Goal: Information Seeking & Learning: Learn about a topic

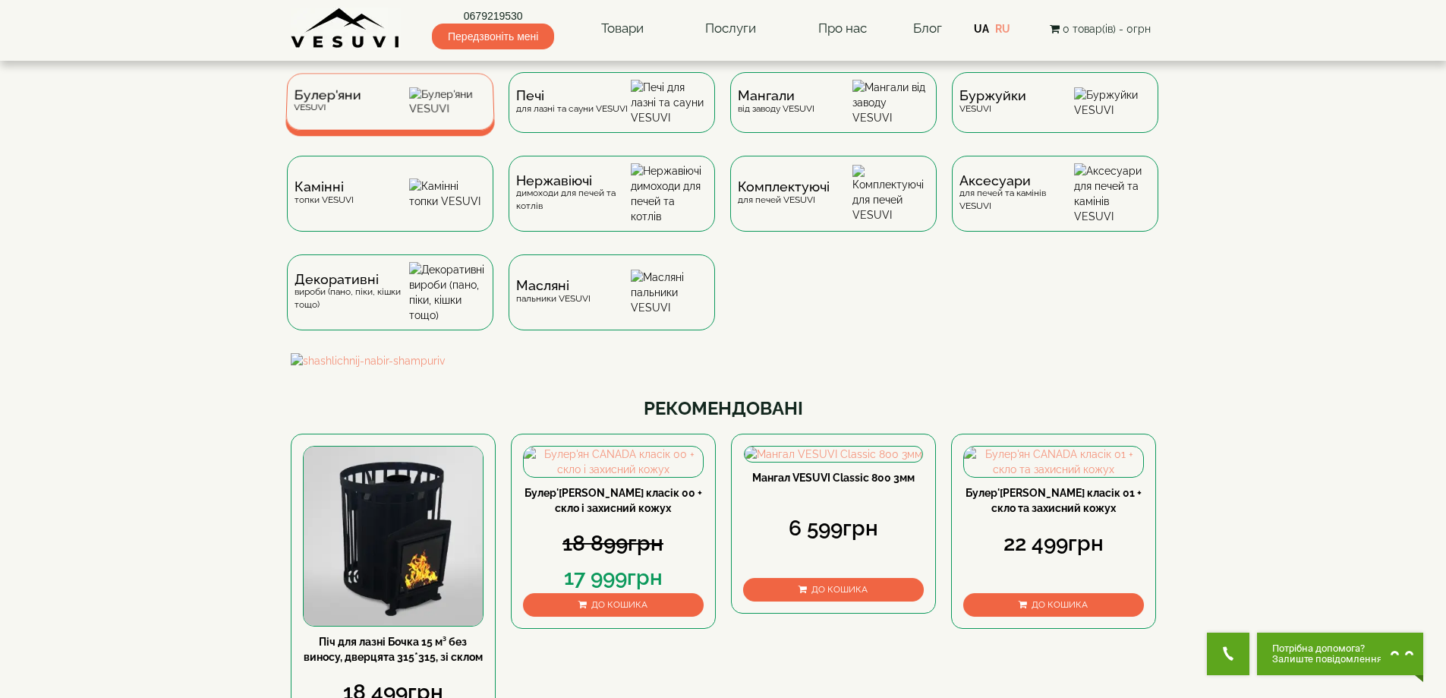
click at [347, 98] on span "Булер'яни" at bounding box center [328, 95] width 68 height 11
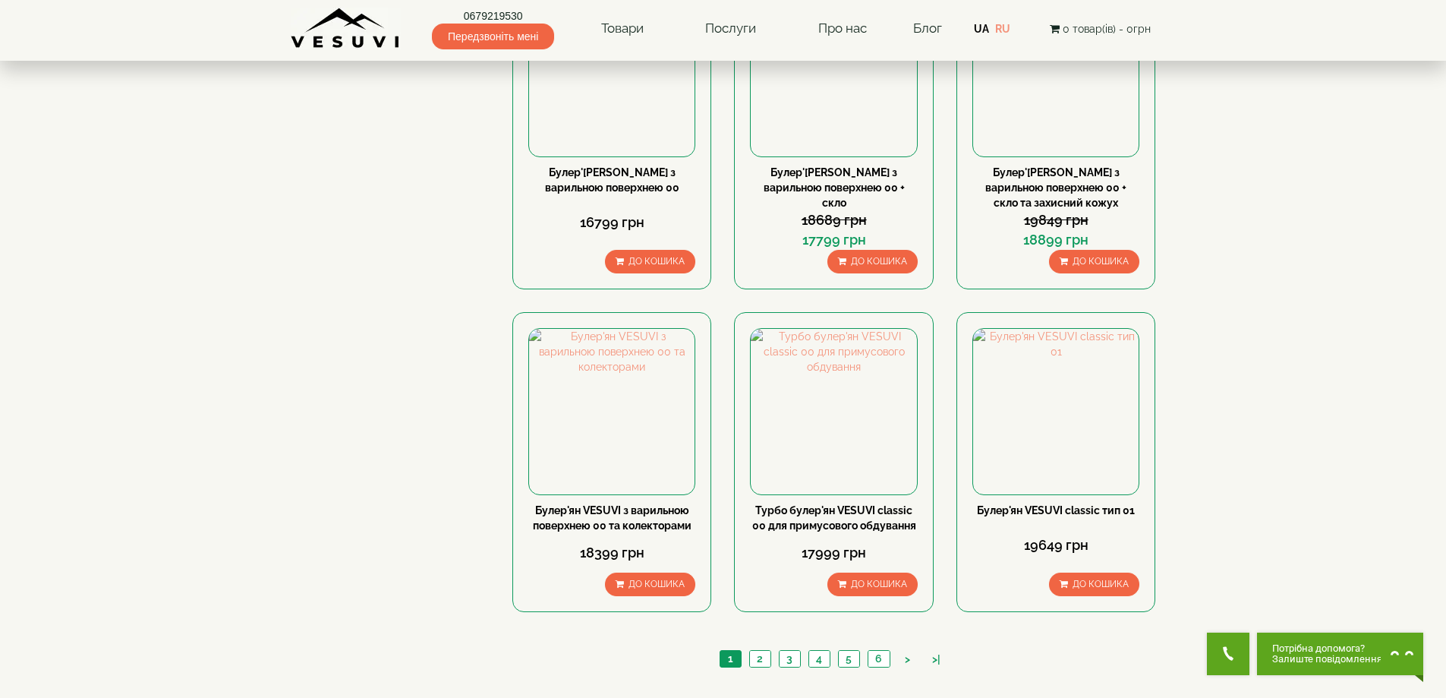
scroll to position [1519, 0]
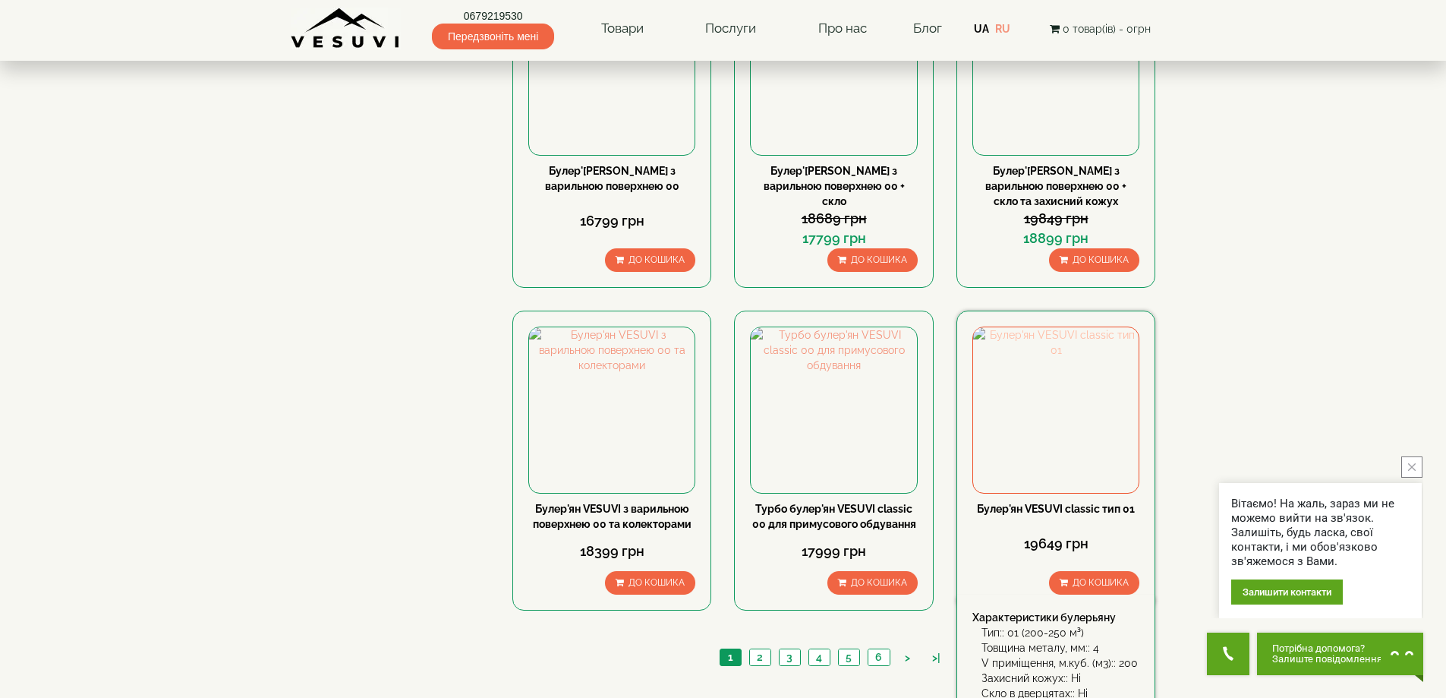
click at [1000, 327] on img at bounding box center [1056, 410] width 166 height 166
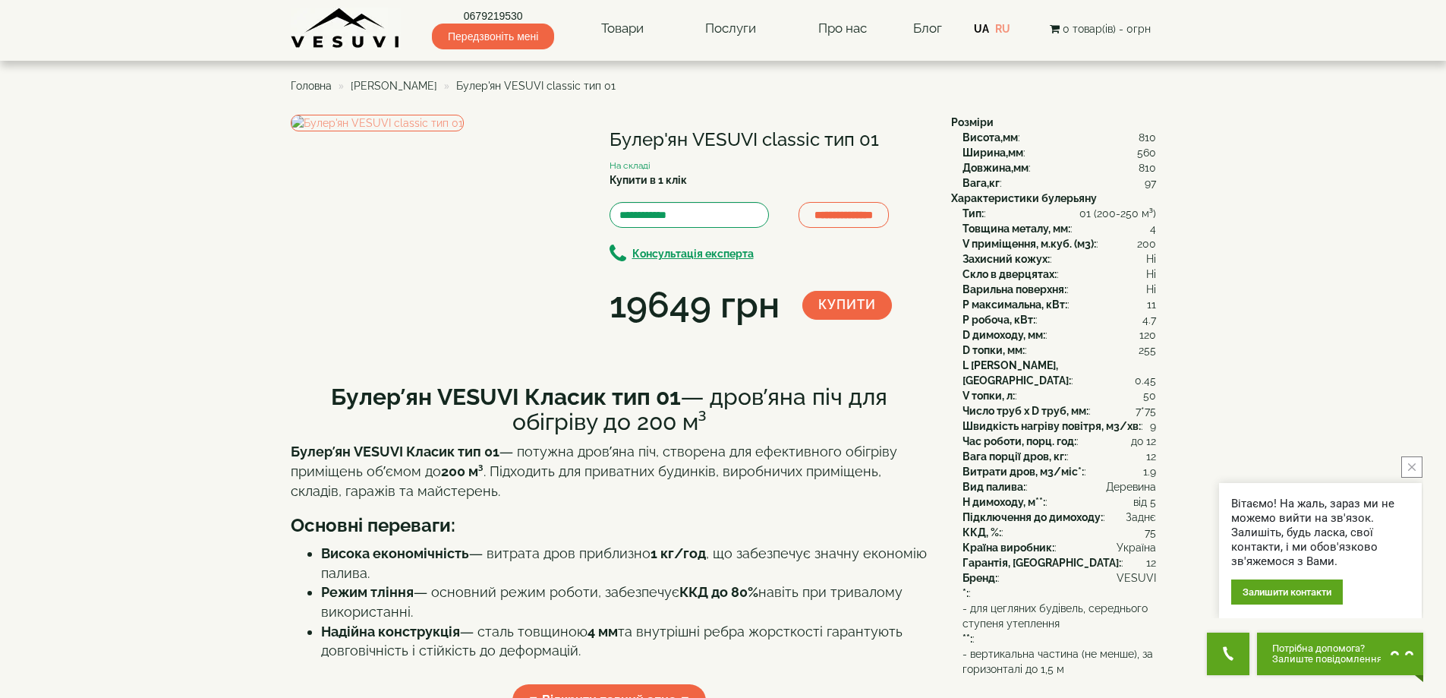
click at [408, 77] on ul "Головна Булер'яни VESUVI Булер'ян VESUVI classic тип 01" at bounding box center [724, 85] width 866 height 27
click at [411, 80] on span "[PERSON_NAME]" at bounding box center [394, 86] width 87 height 12
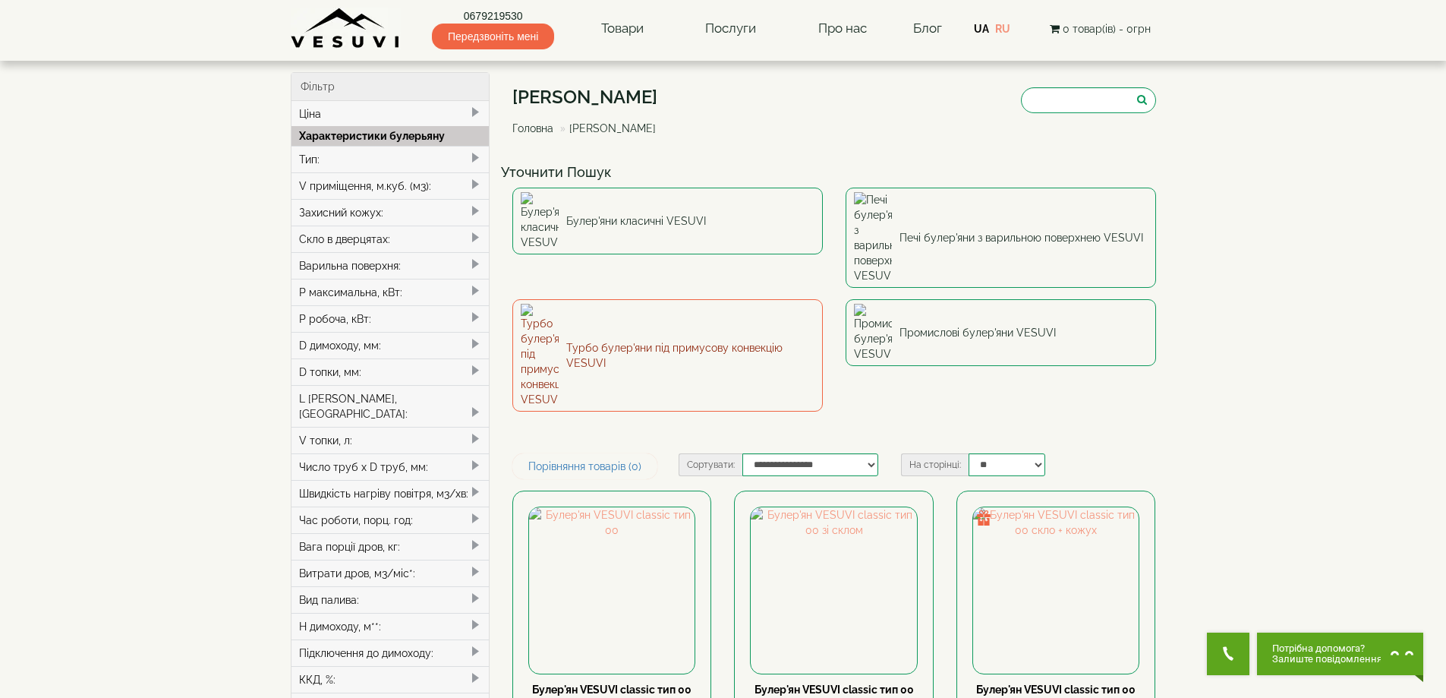
click at [654, 299] on link "Турбо булер'яни під примусову конвекцію VESUVI" at bounding box center [668, 355] width 311 height 112
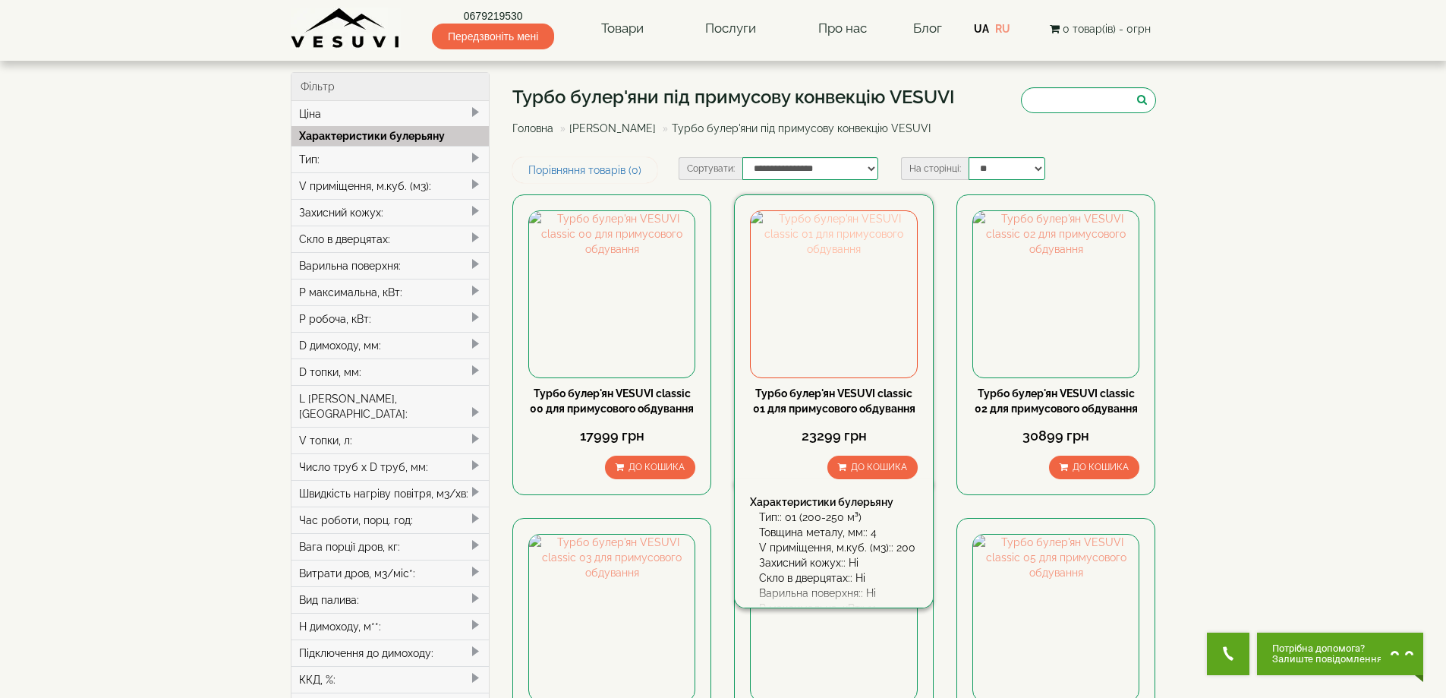
click at [841, 279] on img at bounding box center [834, 294] width 166 height 166
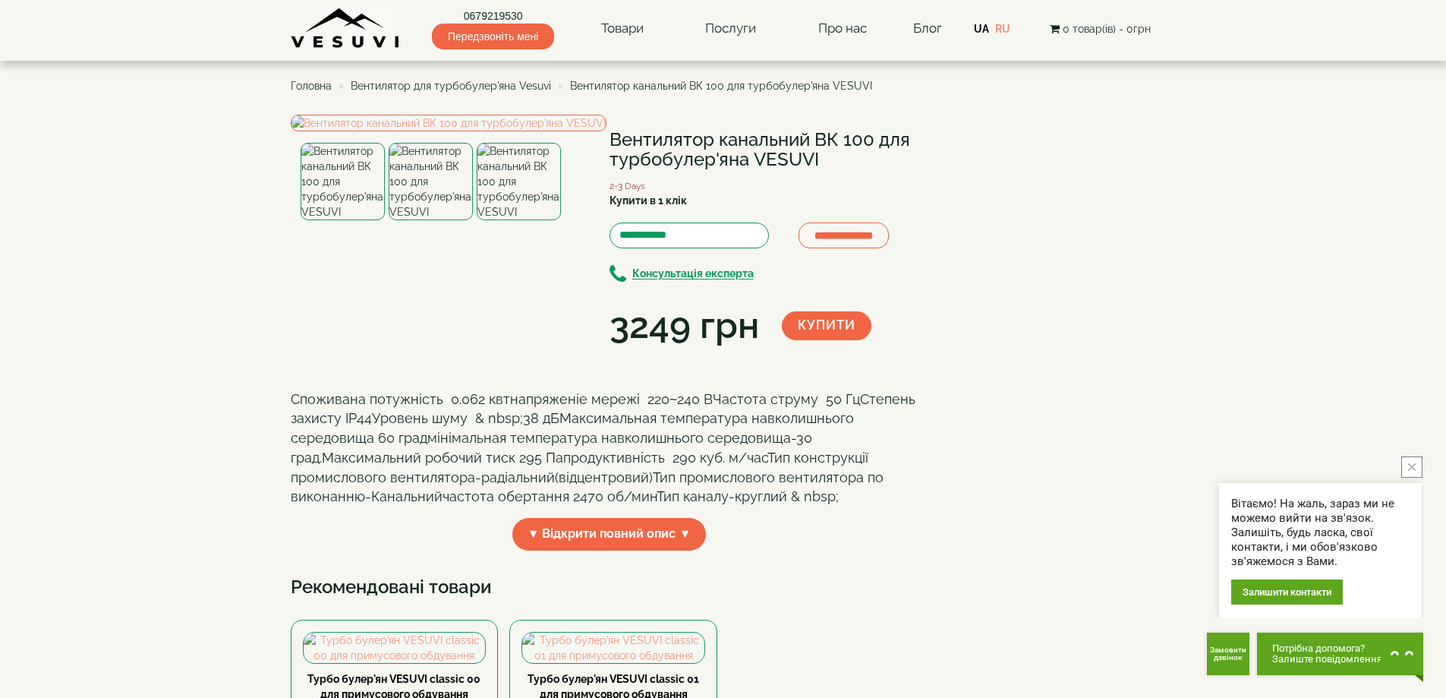
click at [480, 81] on span "Вентилятор для турбобулер'яна Vesuvi" at bounding box center [451, 86] width 200 height 12
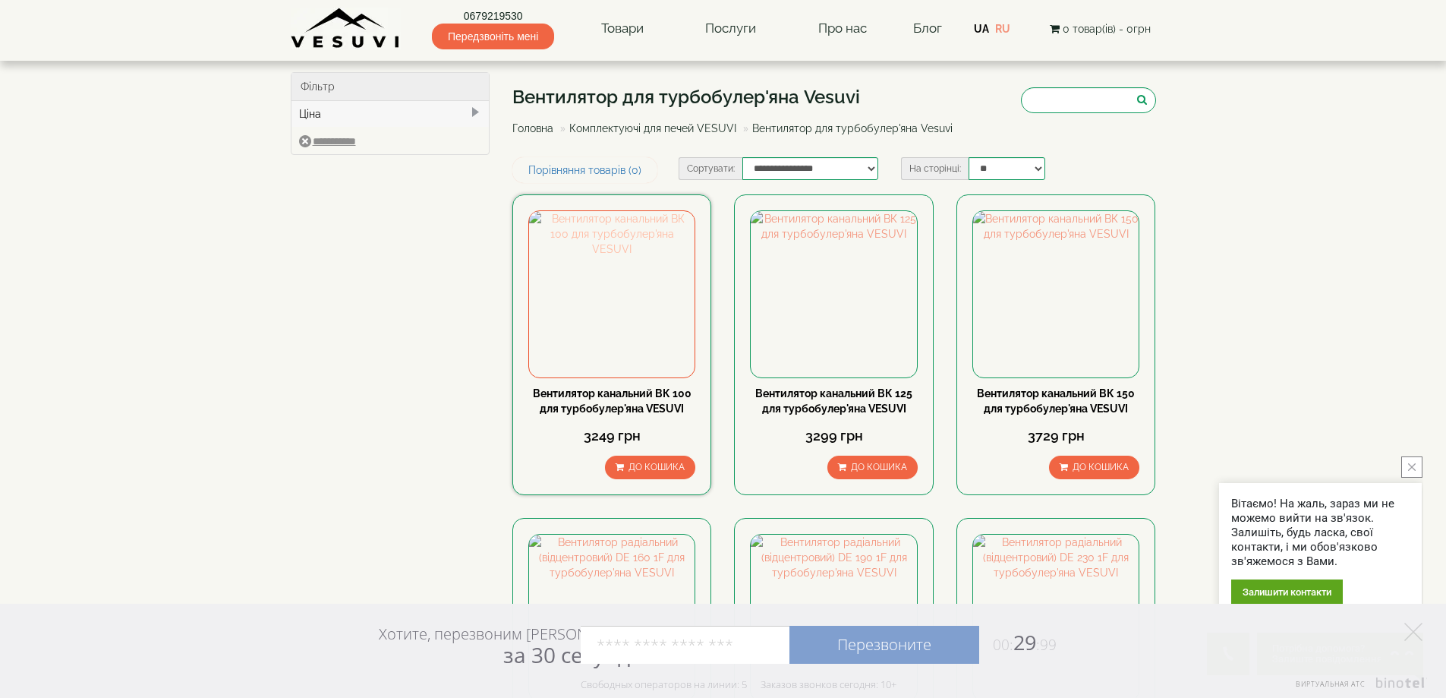
click at [645, 307] on img at bounding box center [612, 294] width 166 height 166
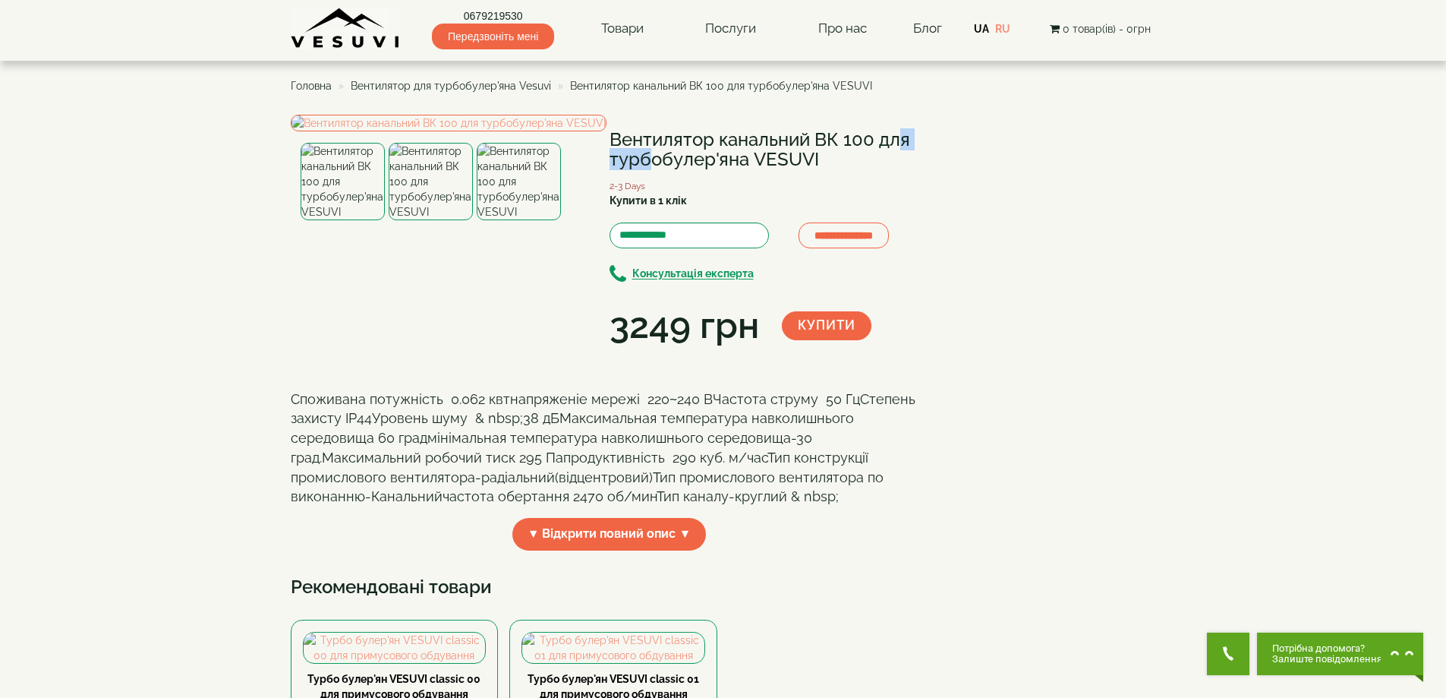
drag, startPoint x: 818, startPoint y: 140, endPoint x: 872, endPoint y: 140, distance: 53.9
click at [872, 140] on h1 "Вентилятор канальний ВК 100 для турбобулер'яна VESUVI" at bounding box center [769, 150] width 319 height 40
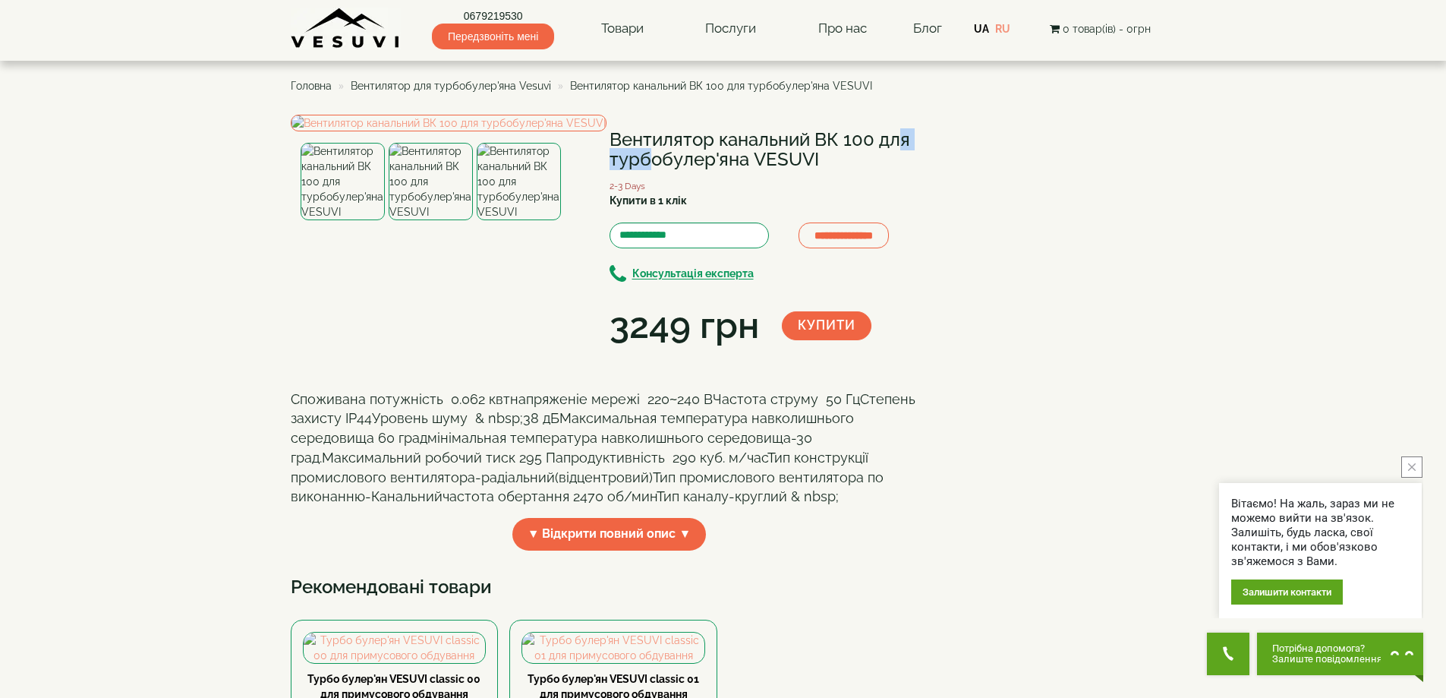
copy h1 "ВК 100"
